Goal: Information Seeking & Learning: Learn about a topic

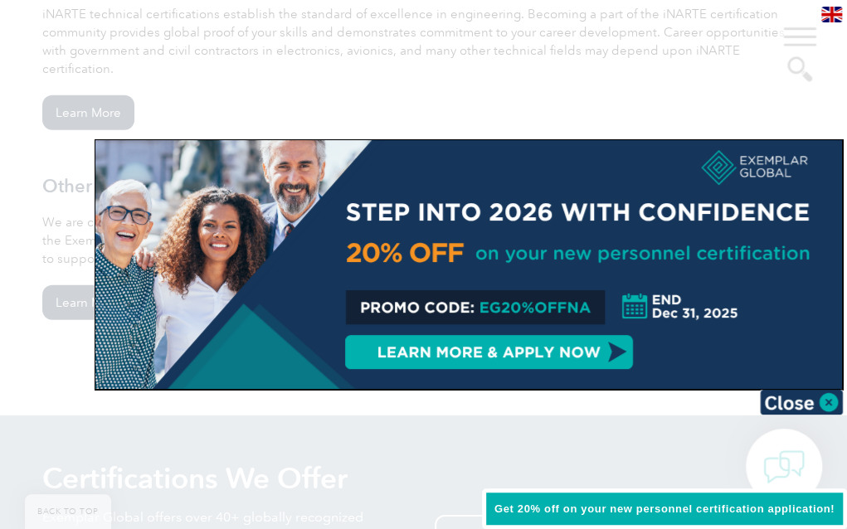
scroll to position [1769, 0]
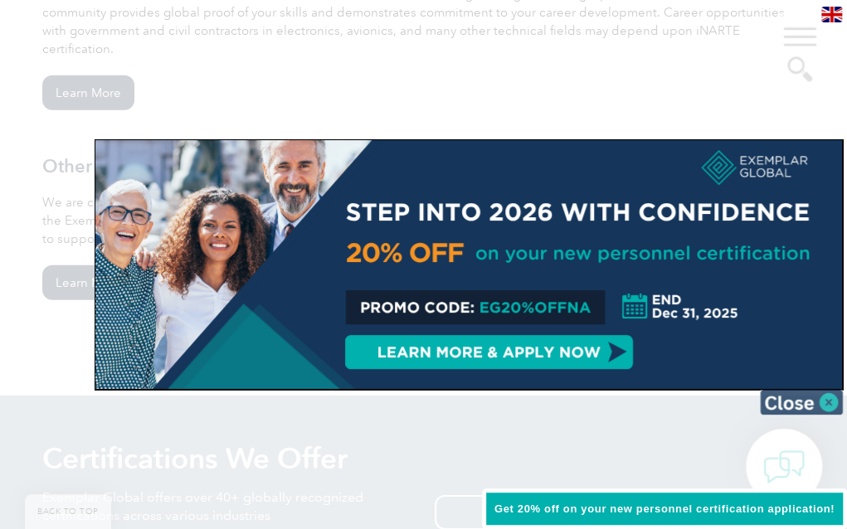
click at [826, 404] on img at bounding box center [801, 402] width 83 height 25
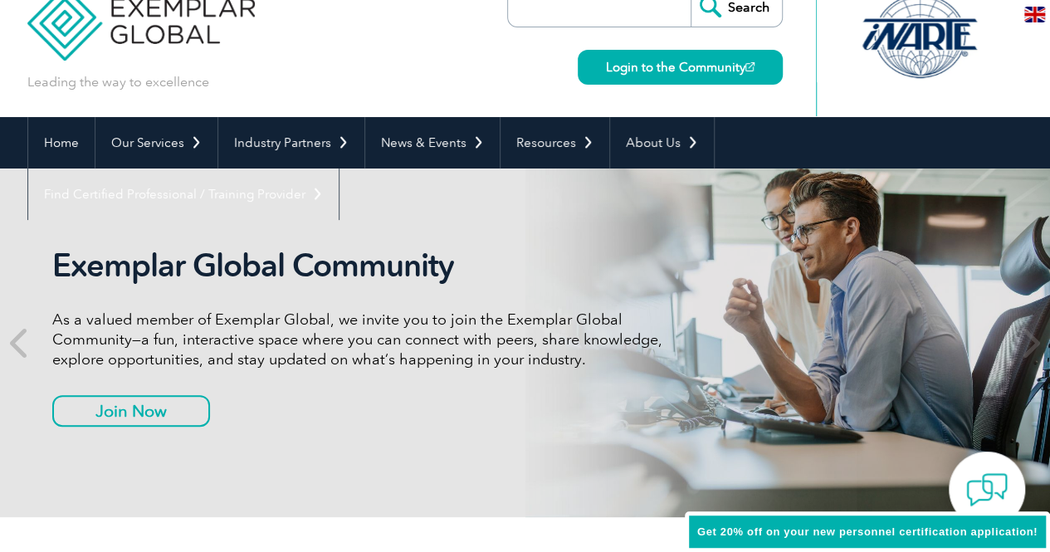
scroll to position [0, 0]
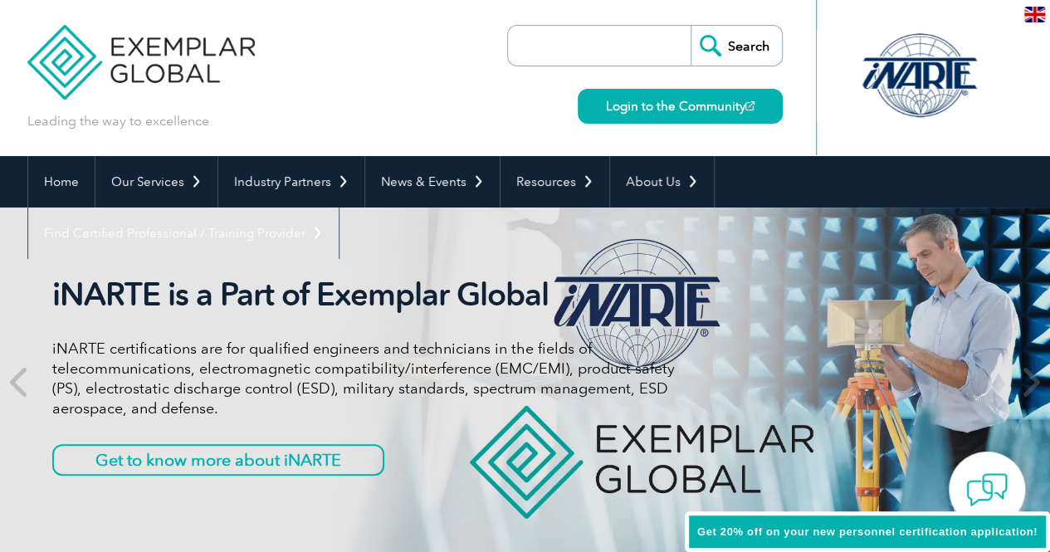
click at [645, 48] on input "search" at bounding box center [603, 46] width 174 height 40
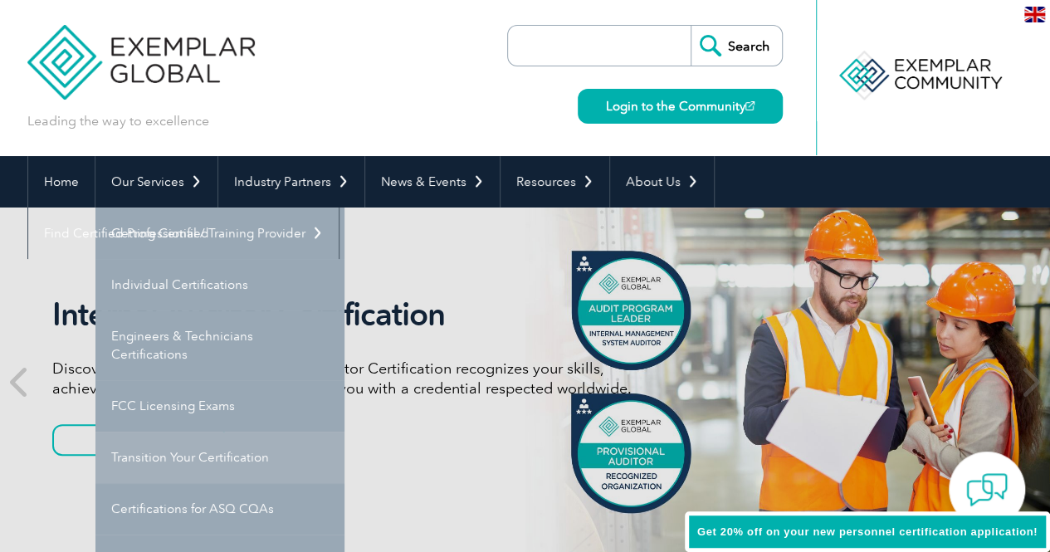
click at [236, 451] on link "Transition Your Certification" at bounding box center [219, 456] width 249 height 51
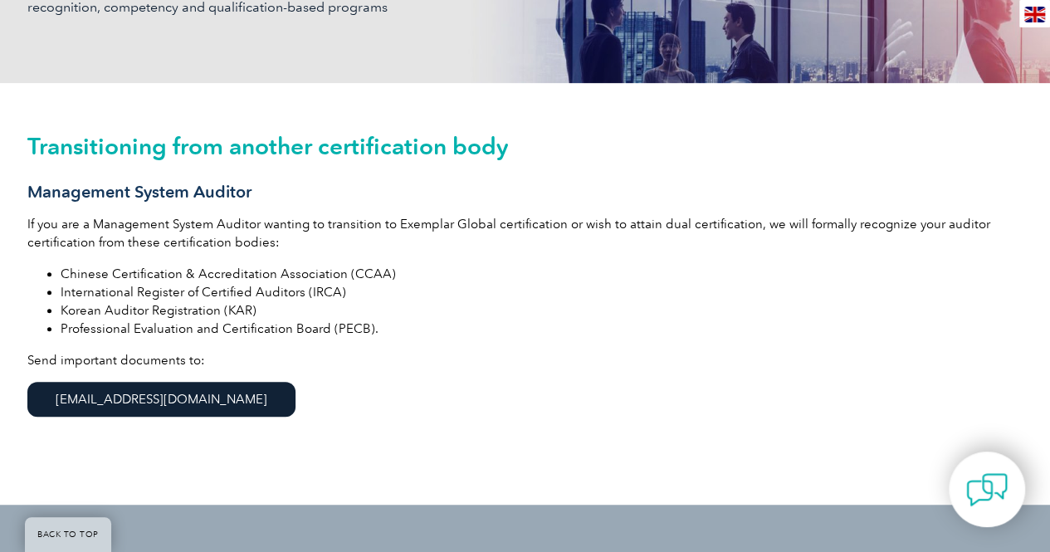
scroll to position [361, 0]
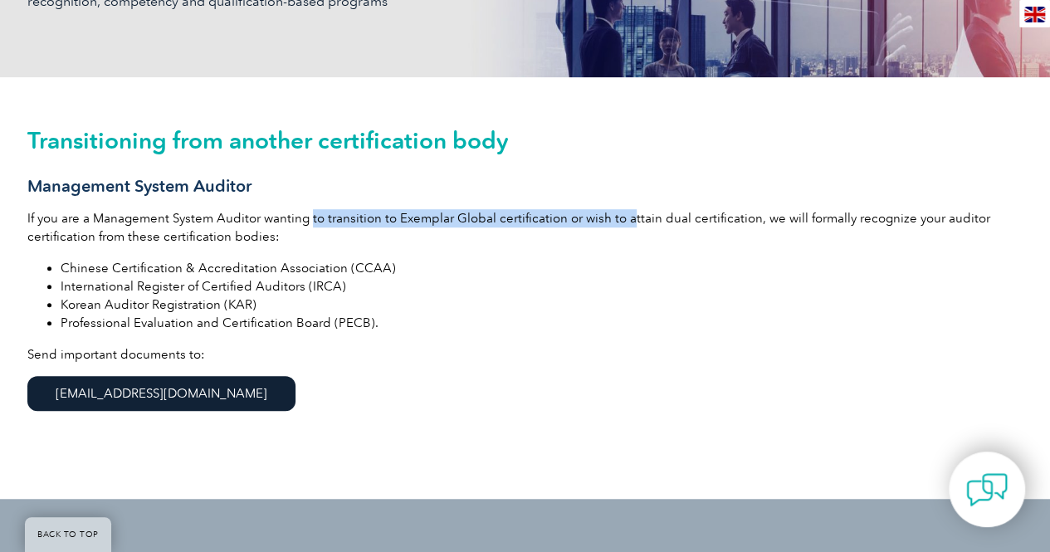
drag, startPoint x: 310, startPoint y: 218, endPoint x: 627, endPoint y: 220, distance: 317.0
click at [627, 220] on p "If you are a Management System Auditor wanting to transition to Exemplar Global…" at bounding box center [525, 227] width 996 height 37
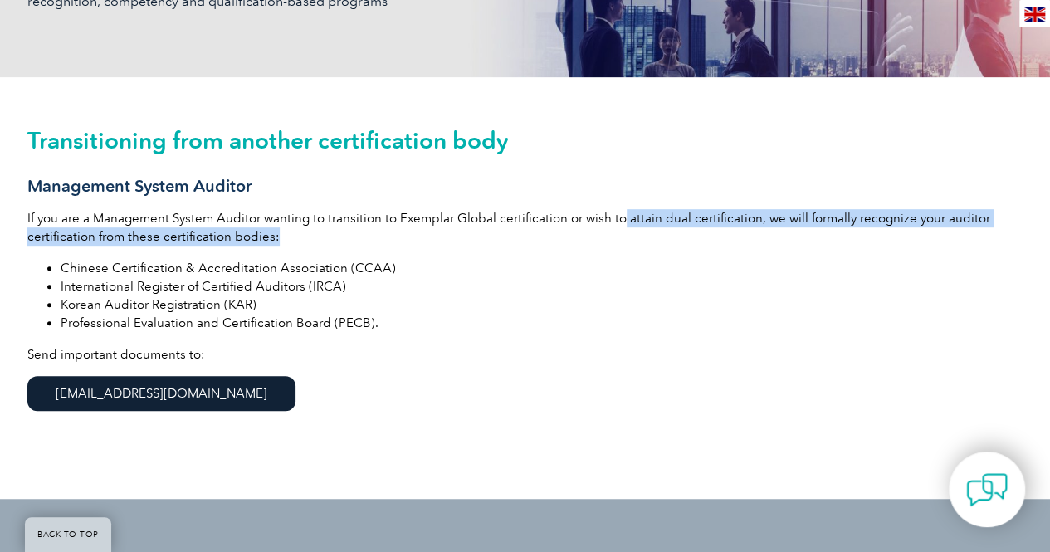
drag, startPoint x: 617, startPoint y: 217, endPoint x: 719, endPoint y: 235, distance: 104.4
click at [719, 235] on p "If you are a Management System Auditor wanting to transition to Exemplar Global…" at bounding box center [525, 227] width 996 height 37
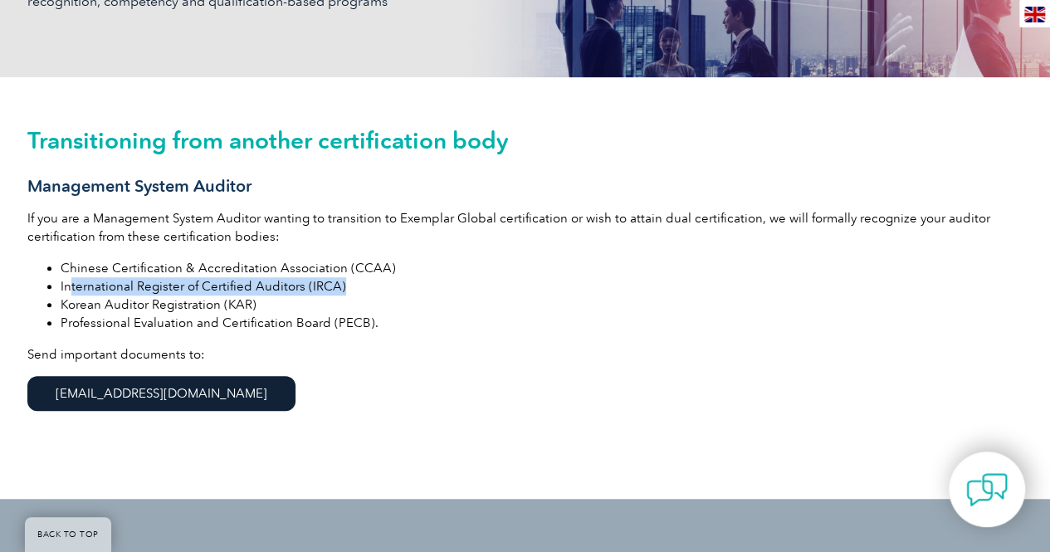
drag, startPoint x: 69, startPoint y: 283, endPoint x: 372, endPoint y: 288, distance: 302.9
click at [372, 288] on li "International Register of Certified Auditors (IRCA)" at bounding box center [542, 286] width 963 height 18
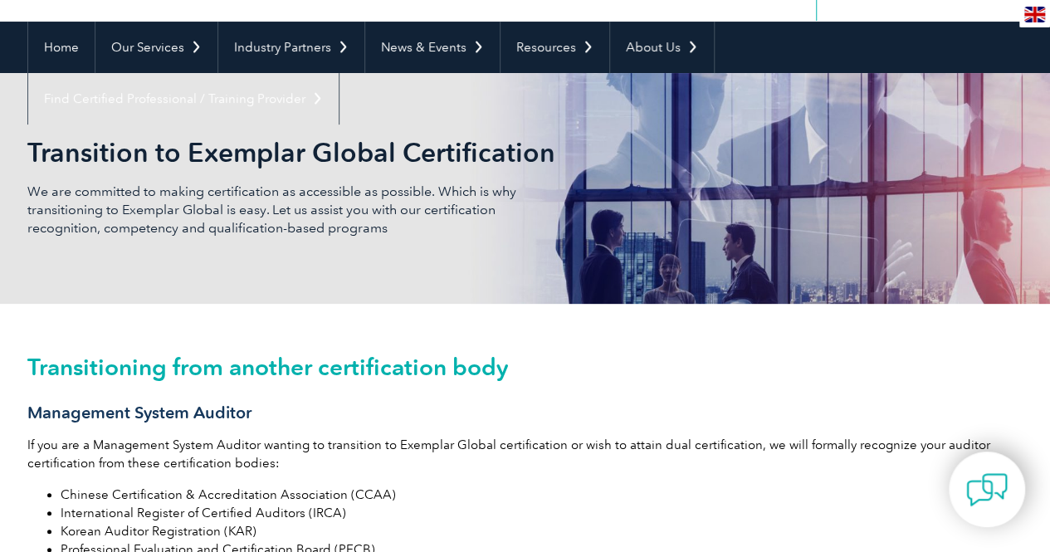
scroll to position [0, 0]
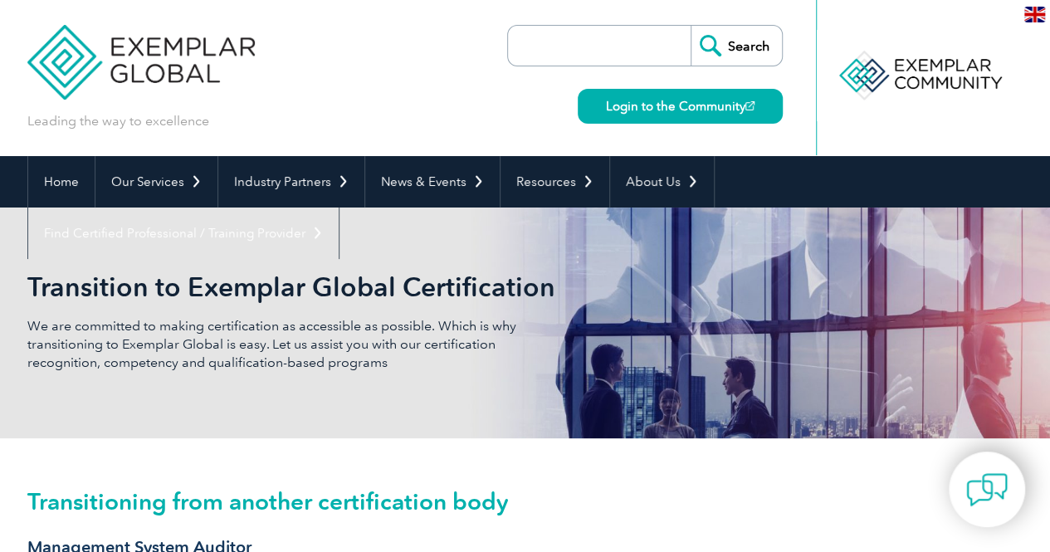
click at [588, 42] on input "search" at bounding box center [603, 46] width 174 height 40
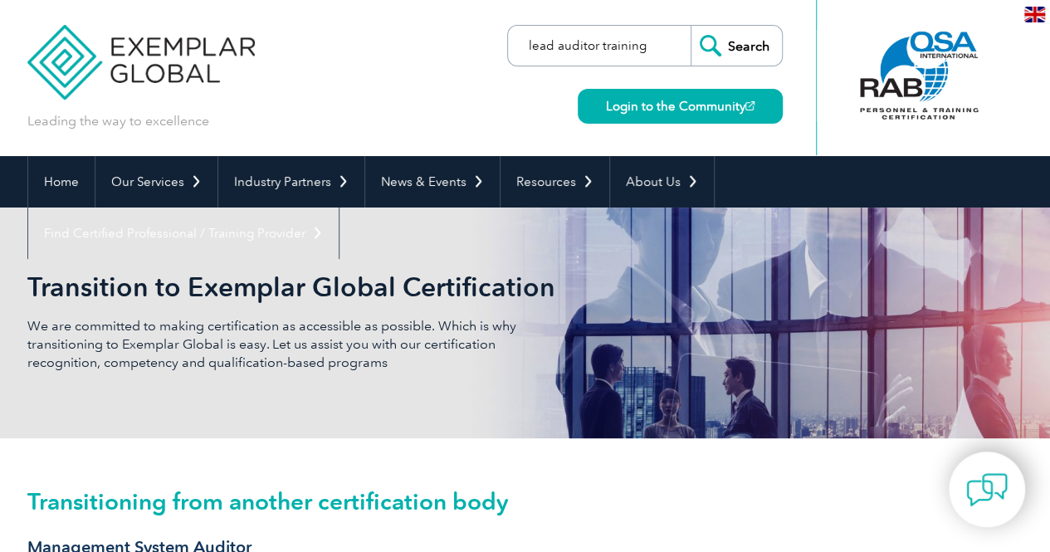
click at [601, 48] on input "lead auditor training" at bounding box center [603, 46] width 174 height 40
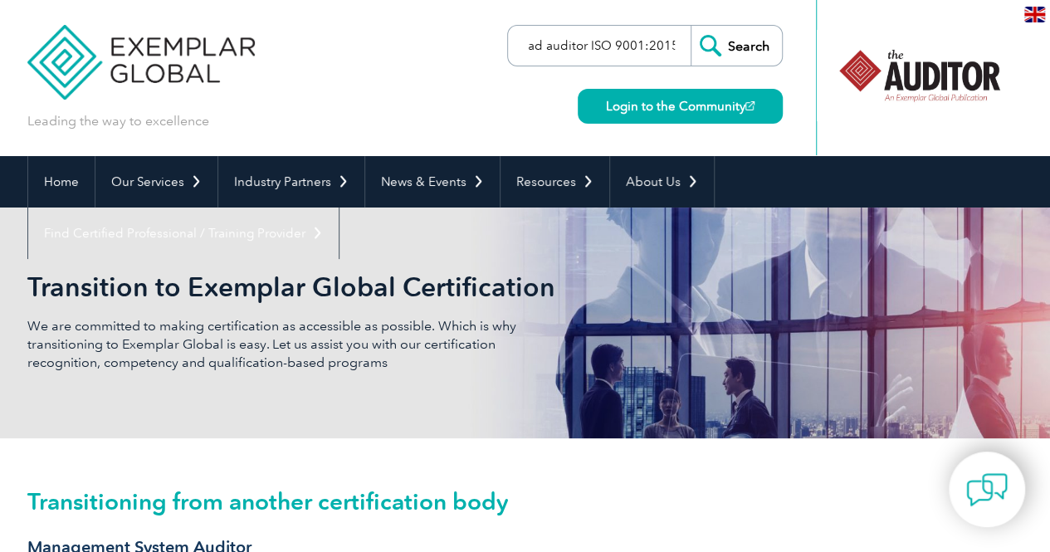
scroll to position [0, 15]
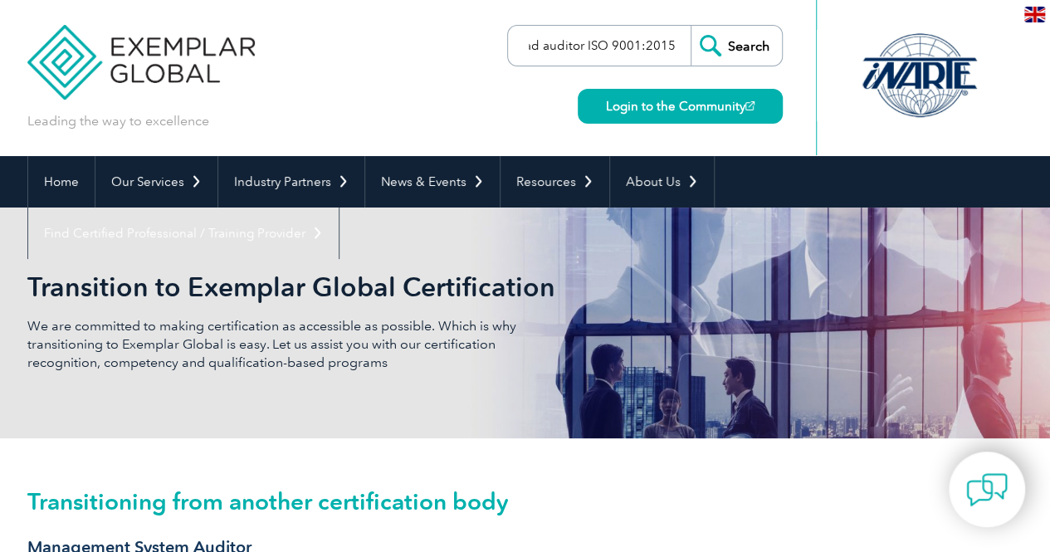
type input "lead auditor ISO 9001:2015 training"
click at [736, 51] on input "Search" at bounding box center [735, 46] width 91 height 40
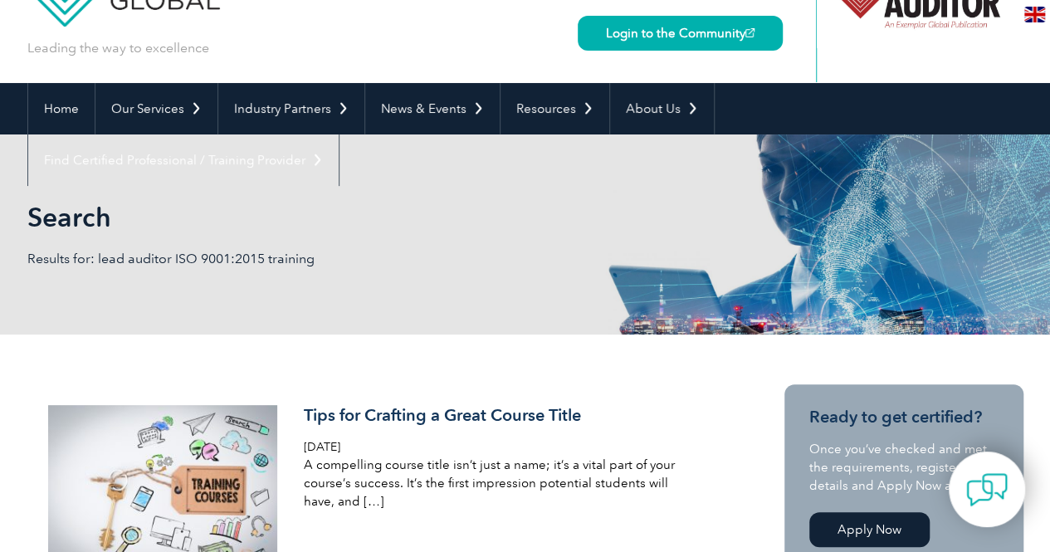
scroll to position [77, 0]
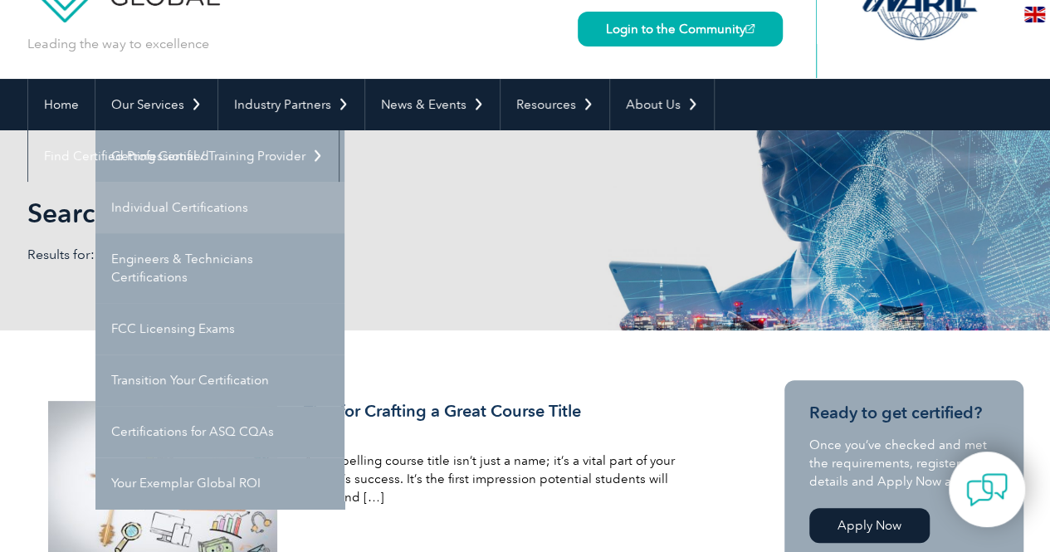
click at [196, 201] on link "Individual Certifications" at bounding box center [219, 207] width 249 height 51
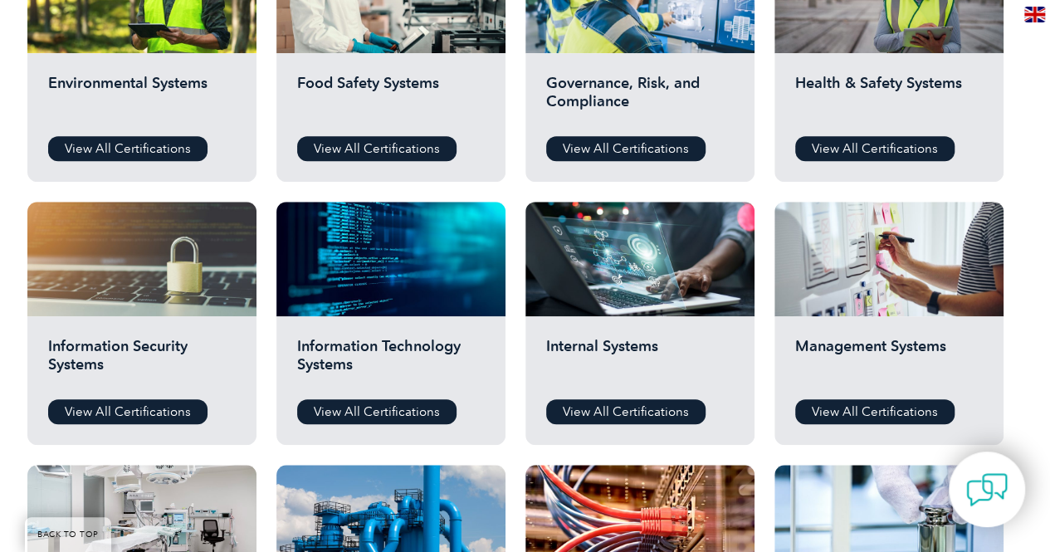
scroll to position [716, 0]
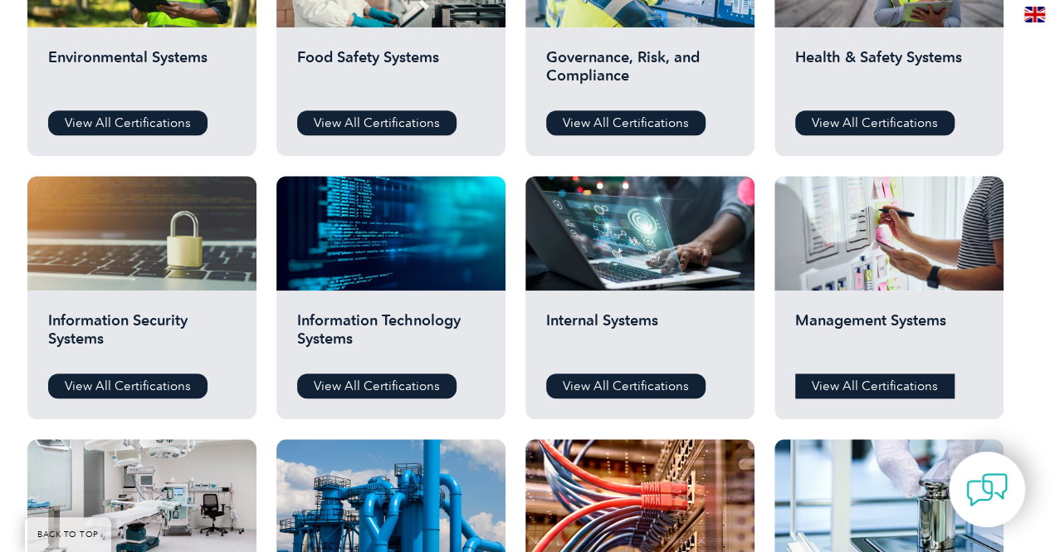
click at [880, 387] on link "View All Certifications" at bounding box center [874, 385] width 159 height 25
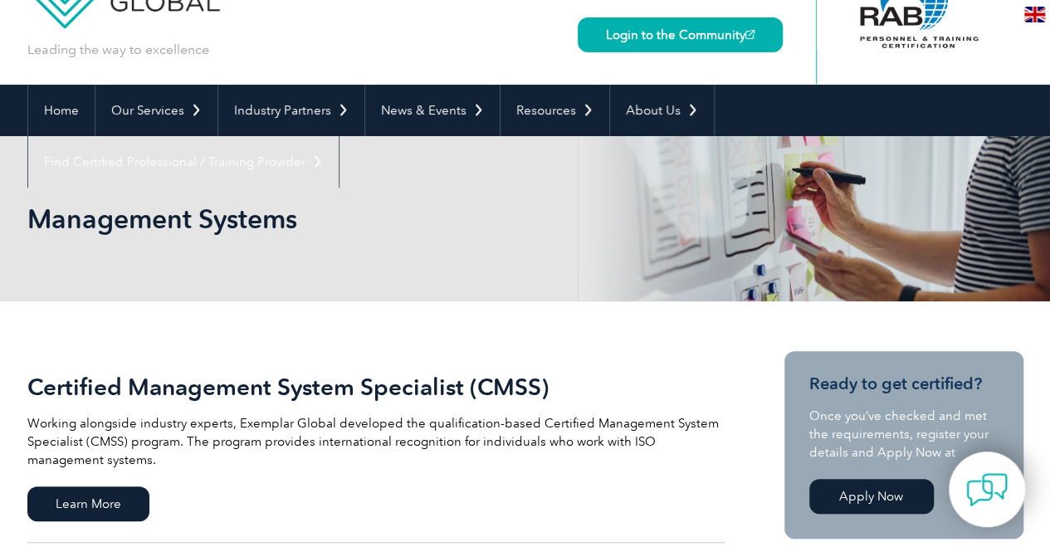
scroll to position [61, 0]
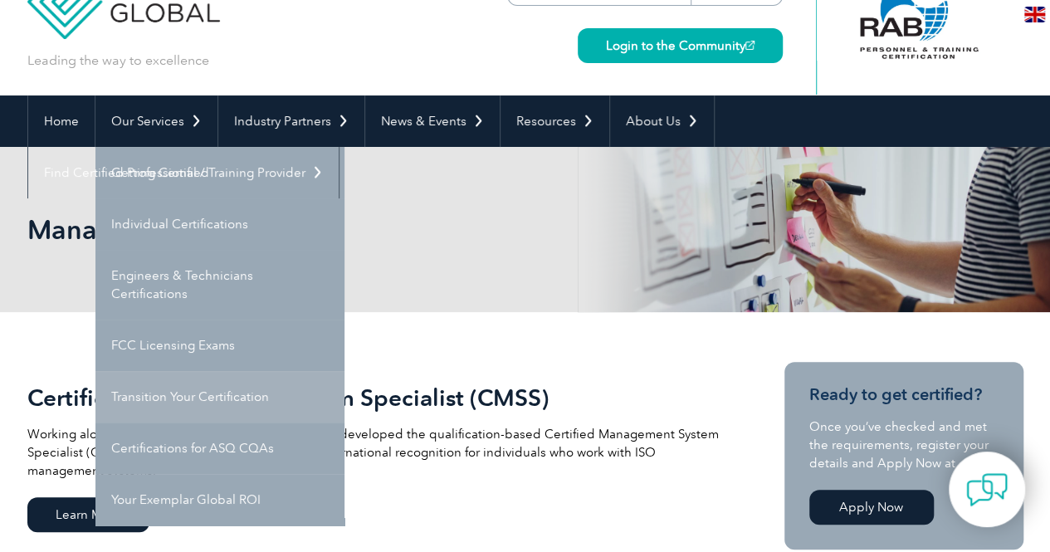
click at [212, 392] on link "Transition Your Certification" at bounding box center [219, 396] width 249 height 51
